Goal: Information Seeking & Learning: Learn about a topic

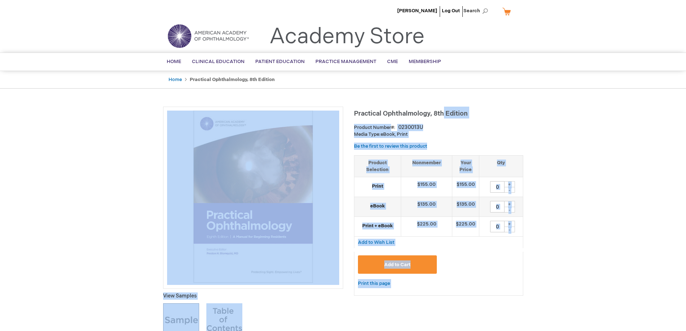
drag, startPoint x: 357, startPoint y: 115, endPoint x: 444, endPoint y: 117, distance: 86.8
click at [447, 116] on span "Practical Ophthalmology, 8th Edition" at bounding box center [411, 114] width 114 height 8
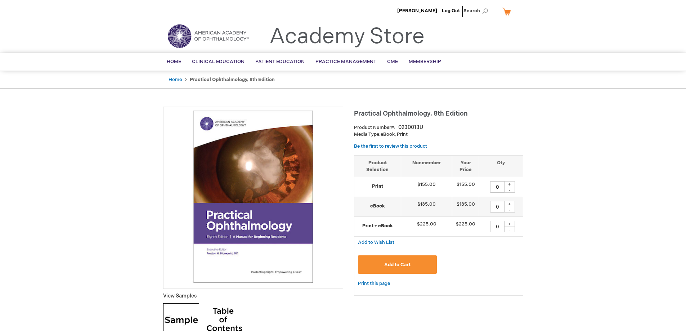
click at [466, 114] on span "Practical Ophthalmology, 8th Edition" at bounding box center [411, 114] width 114 height 8
drag, startPoint x: 468, startPoint y: 114, endPoint x: 354, endPoint y: 108, distance: 113.9
click at [354, 108] on h1 "Practical Ophthalmology, 8th Edition" at bounding box center [438, 113] width 169 height 12
copy span "Practical Ophthalmology, 8th Edition"
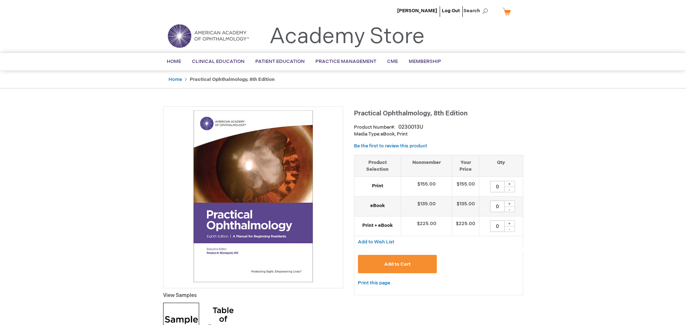
type input "0"
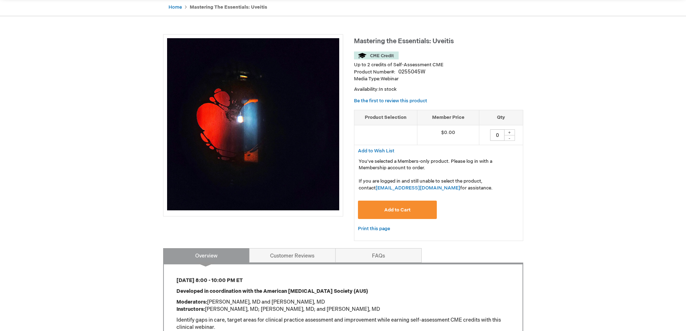
scroll to position [120, 0]
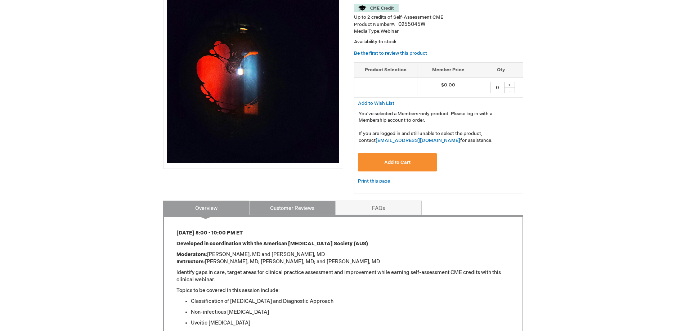
click at [294, 206] on link "Customer Reviews" at bounding box center [292, 207] width 86 height 14
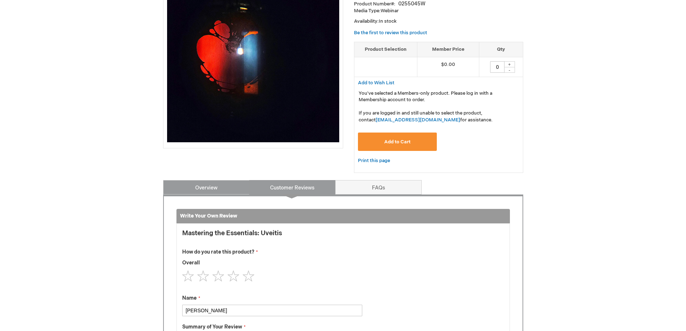
click at [207, 189] on link "Overview" at bounding box center [206, 187] width 86 height 14
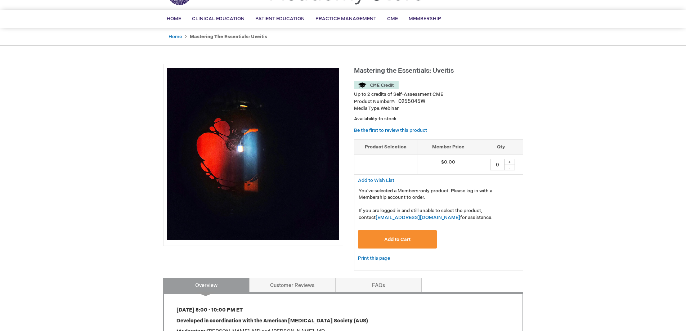
scroll to position [0, 0]
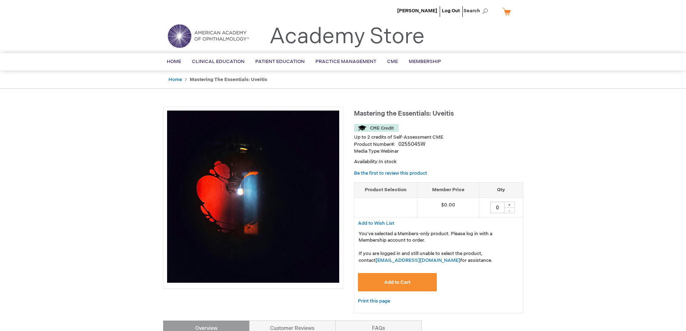
click at [173, 78] on link "Home" at bounding box center [174, 80] width 13 height 6
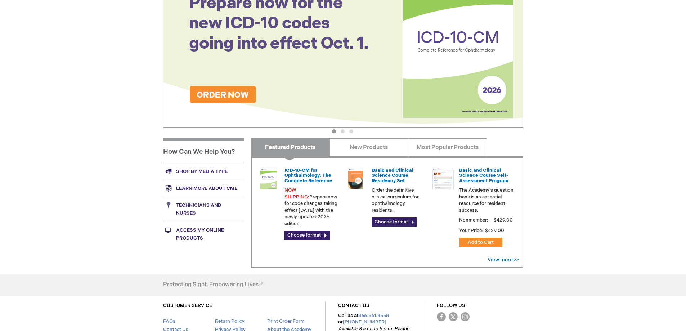
scroll to position [180, 0]
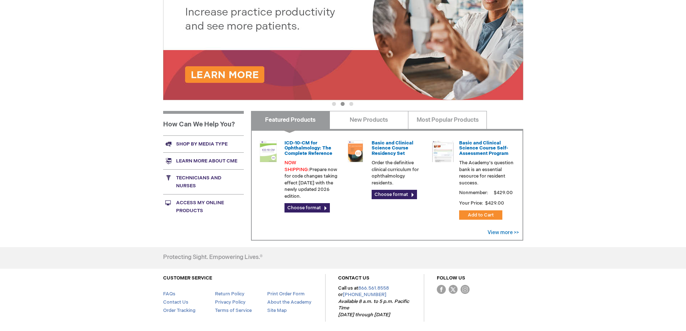
click at [384, 146] on link "Basic and Clinical Science Course Residency Set" at bounding box center [392, 148] width 42 height 16
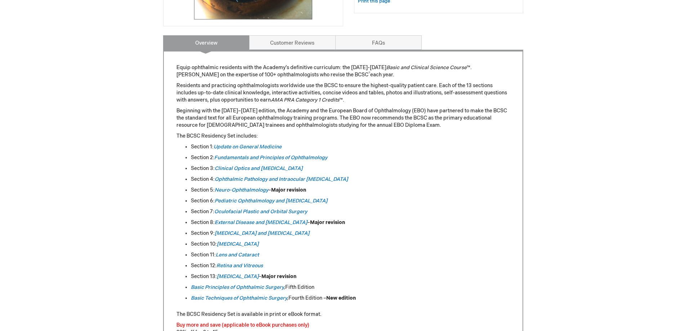
scroll to position [300, 0]
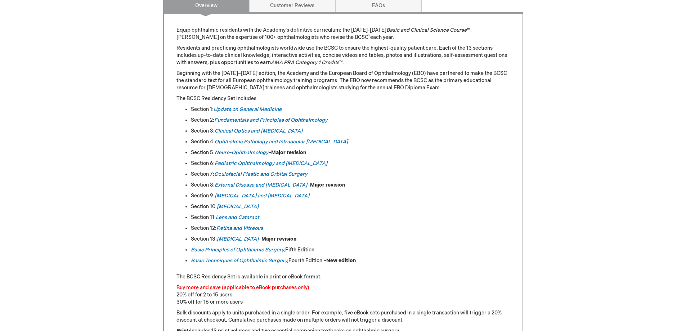
drag, startPoint x: 170, startPoint y: 232, endPoint x: 109, endPoint y: 243, distance: 61.9
click at [109, 244] on div "[PERSON_NAME] Log Out Search My Cart CLOSE RECENTLY ADDED ITEM(S) Close There a…" at bounding box center [343, 240] width 686 height 1080
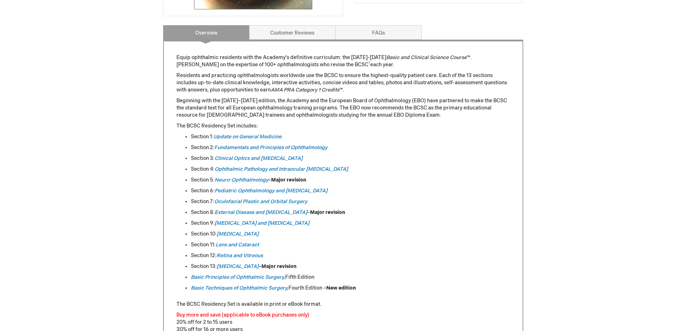
scroll to position [240, 0]
